Goal: Communication & Community: Share content

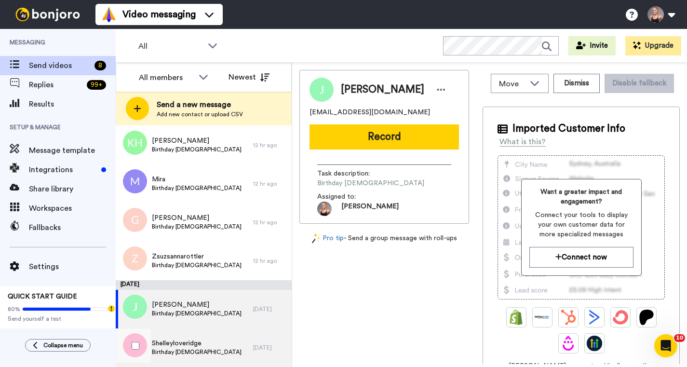
click at [206, 349] on span "Birthday [DEMOGRAPHIC_DATA]" at bounding box center [197, 352] width 90 height 8
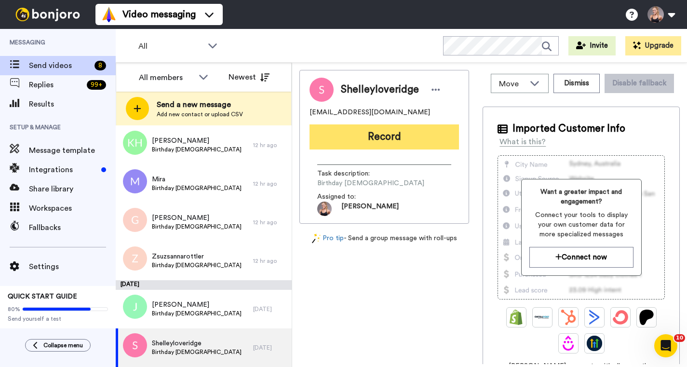
click at [417, 143] on button "Record" at bounding box center [383, 136] width 149 height 25
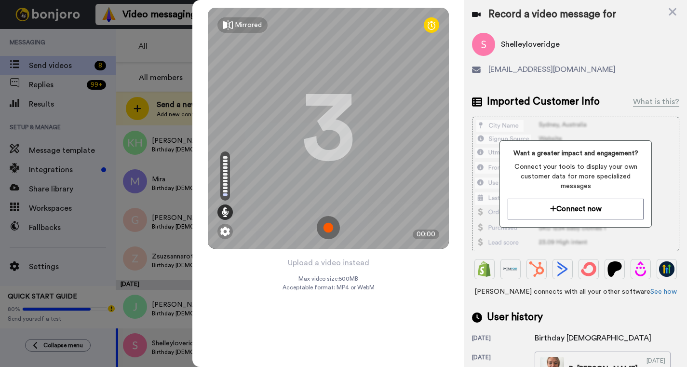
click at [325, 224] on img at bounding box center [328, 227] width 23 height 23
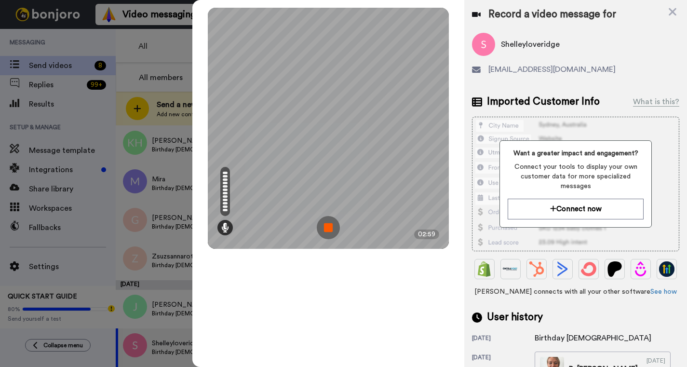
click at [331, 224] on img at bounding box center [328, 227] width 23 height 23
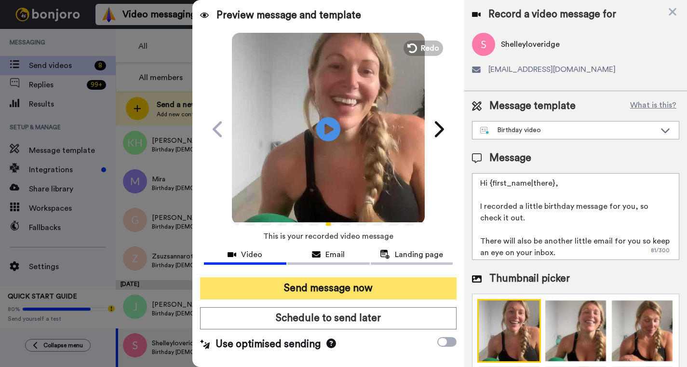
click at [349, 293] on button "Send message now" at bounding box center [328, 288] width 256 height 22
